Goal: Information Seeking & Learning: Find contact information

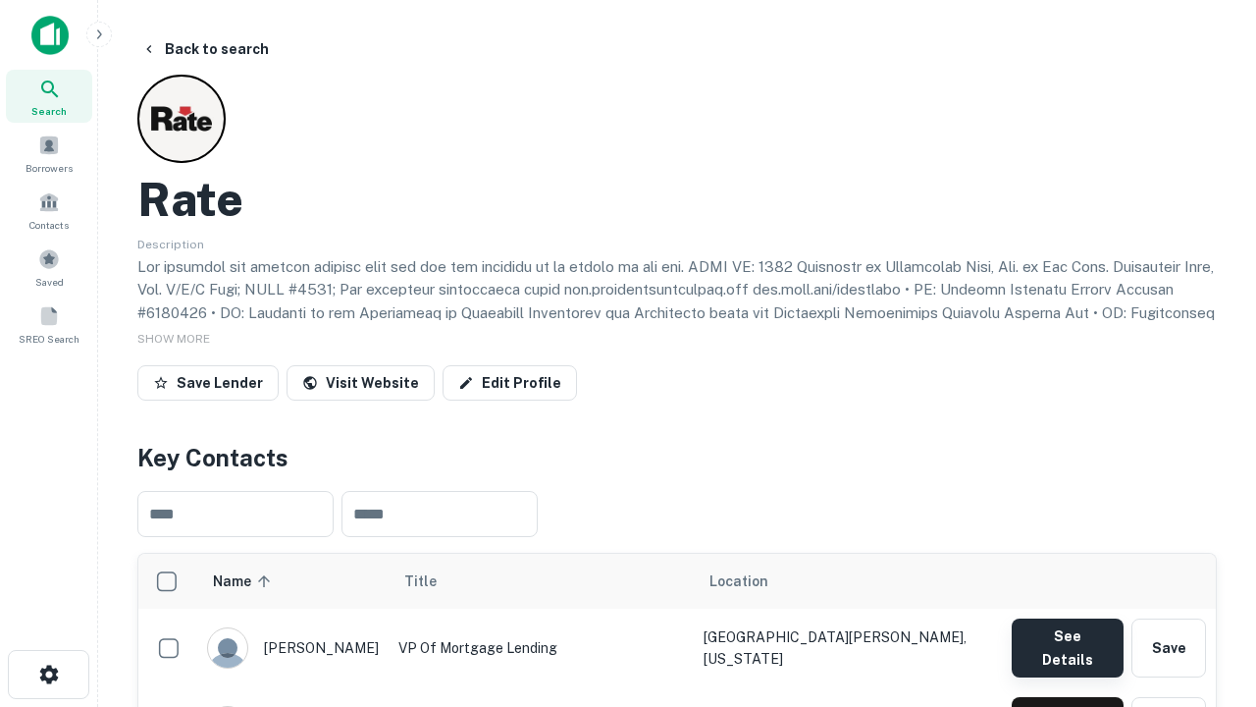
click at [1067, 638] on button "See Details" at bounding box center [1068, 647] width 112 height 59
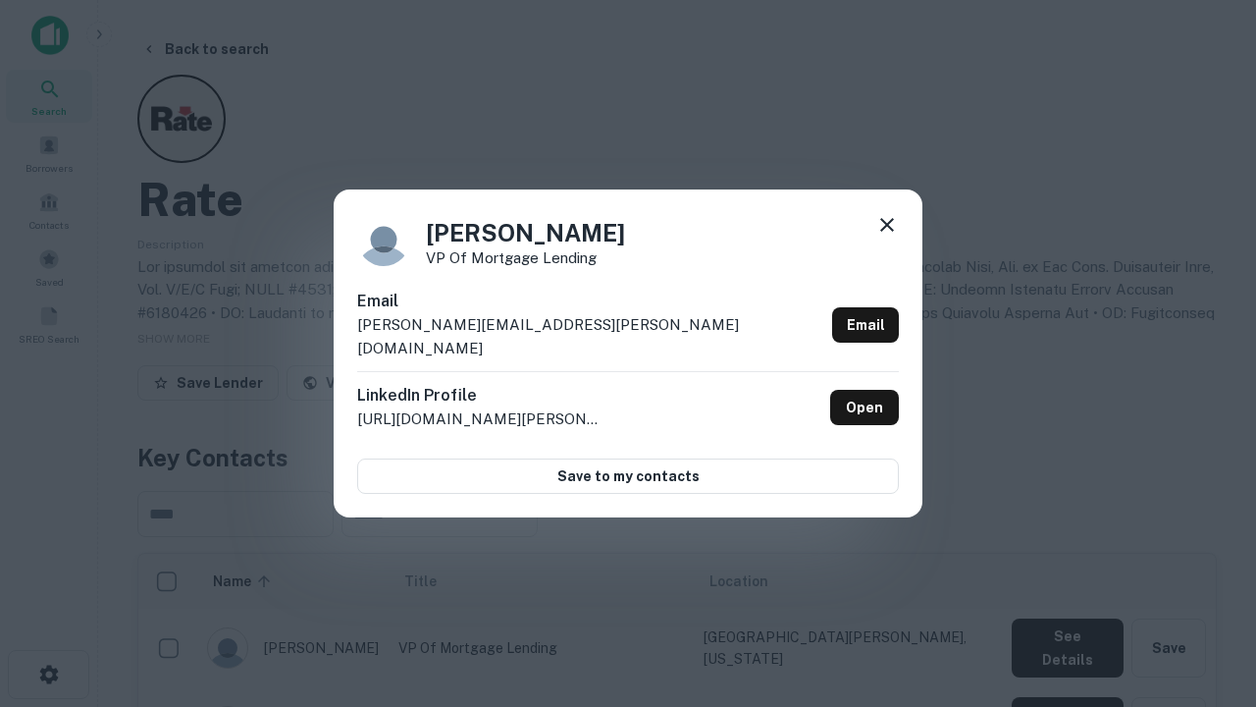
click at [887, 237] on icon at bounding box center [887, 225] width 24 height 24
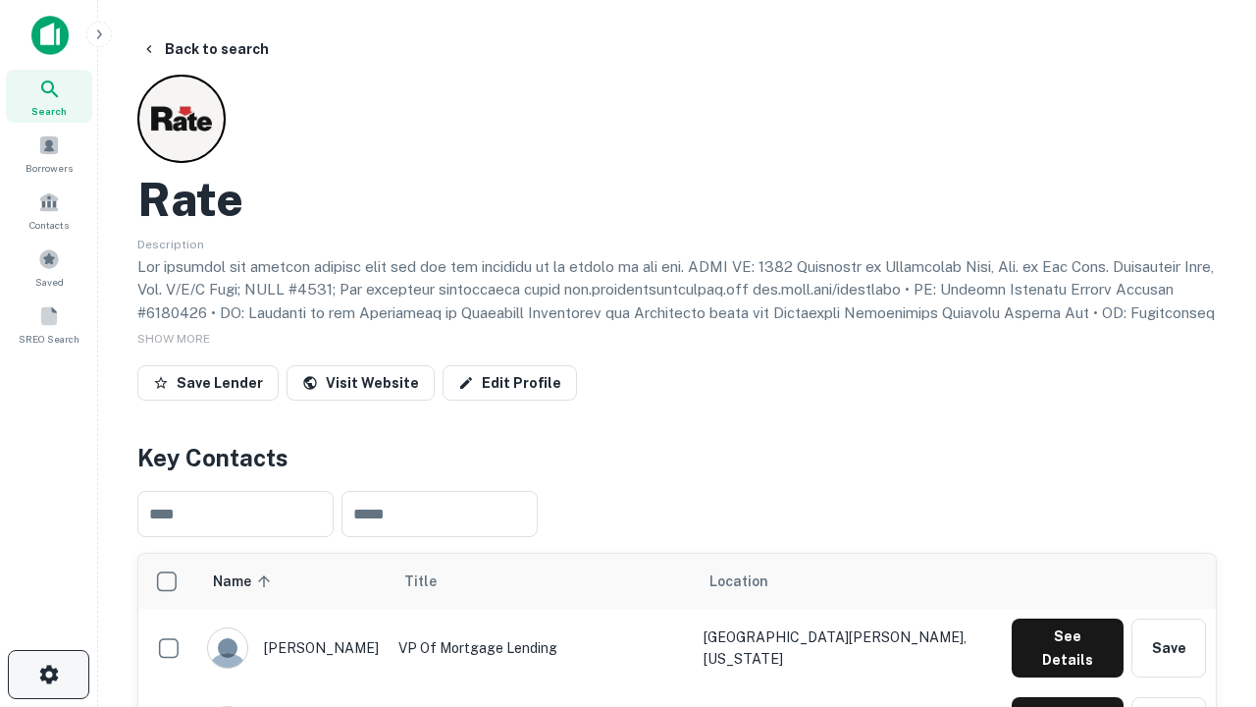
click at [48, 674] on icon "button" at bounding box center [49, 674] width 24 height 24
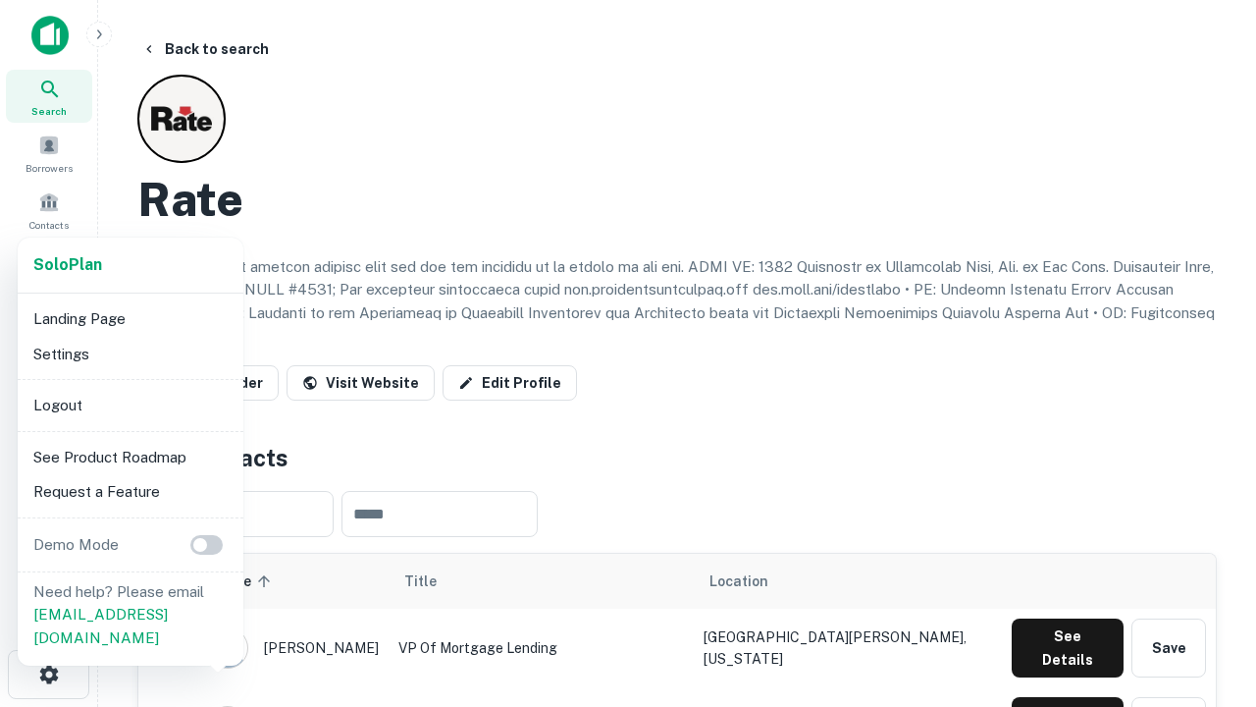
click at [130, 404] on li "Logout" at bounding box center [131, 405] width 210 height 35
